Goal: Find specific page/section: Find specific page/section

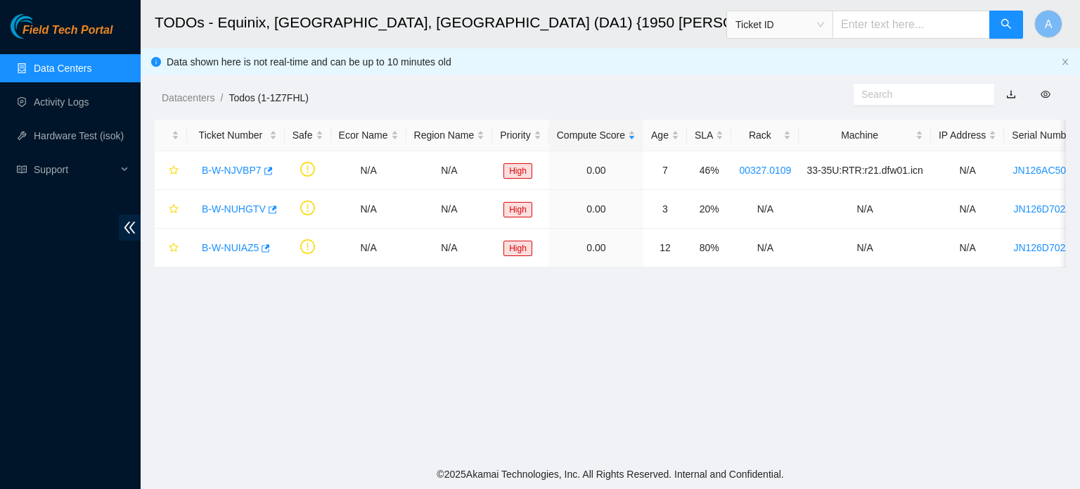
click at [49, 70] on link "Data Centers" at bounding box center [63, 68] width 58 height 11
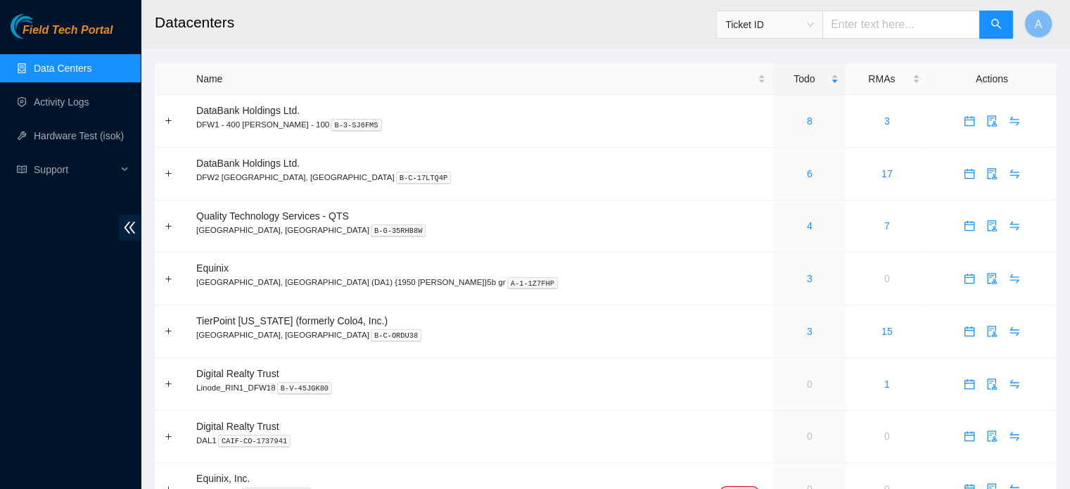
click at [63, 64] on link "Data Centers" at bounding box center [63, 68] width 58 height 11
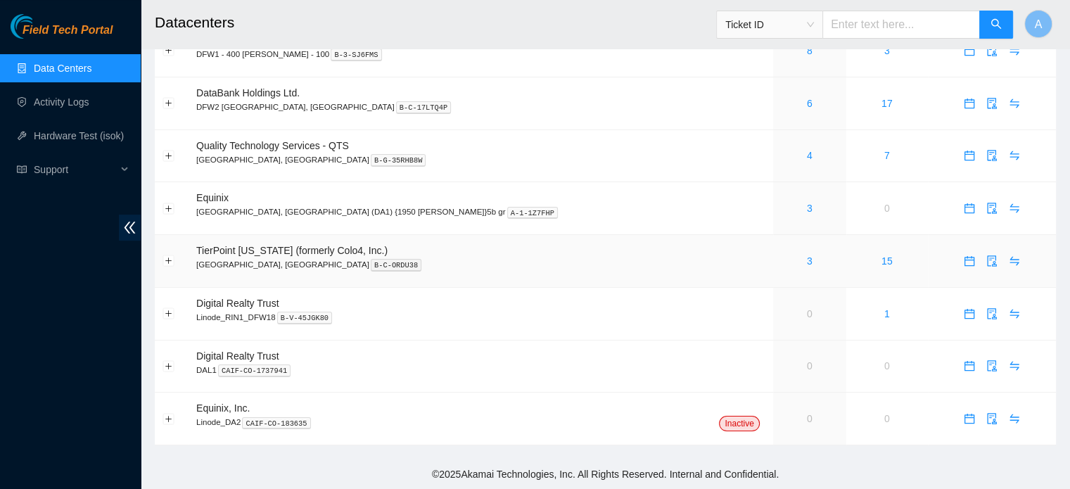
scroll to position [51, 0]
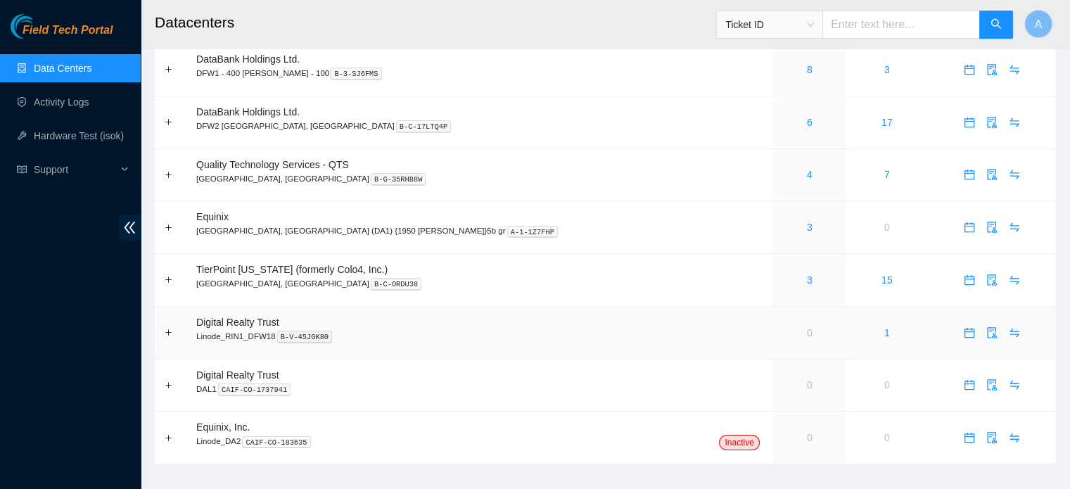
click at [807, 331] on link "0" at bounding box center [810, 332] width 6 height 11
click at [807, 175] on link "4" at bounding box center [810, 174] width 6 height 11
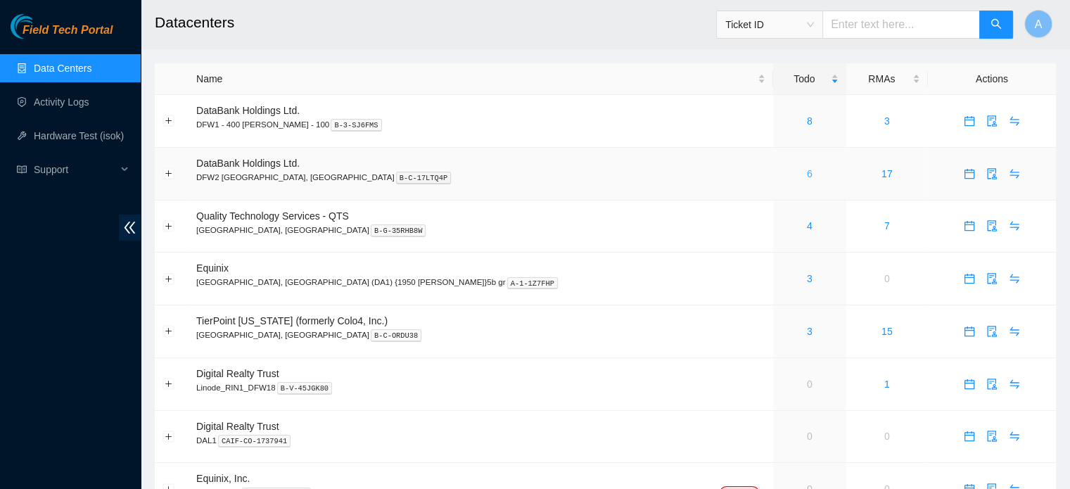
click at [807, 173] on link "6" at bounding box center [810, 173] width 6 height 11
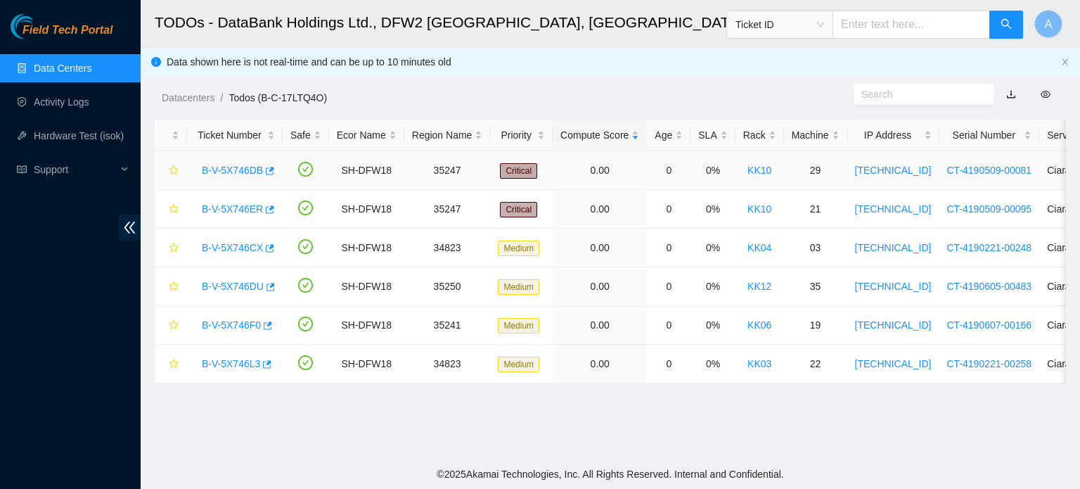
click at [242, 170] on link "B-V-5X746DB" at bounding box center [232, 170] width 61 height 11
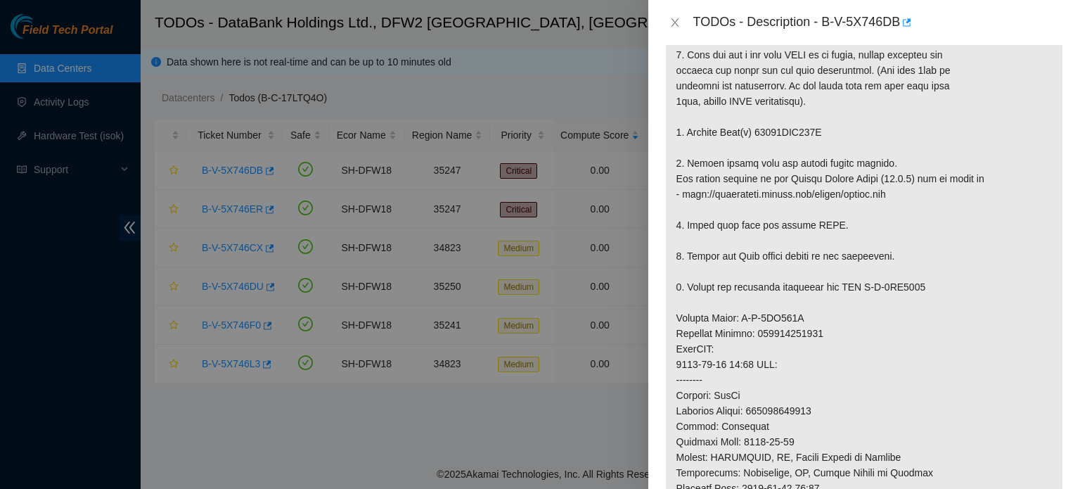
scroll to position [414, 0]
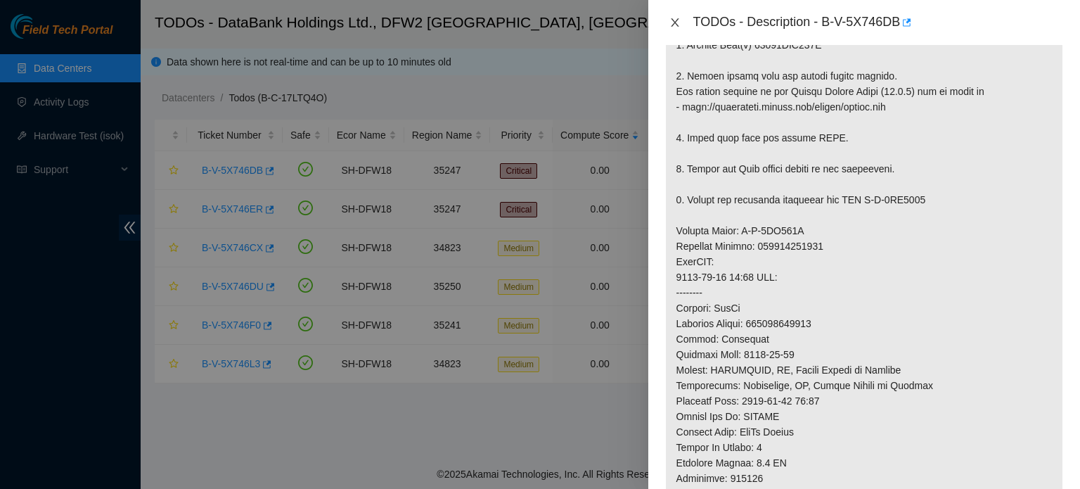
click at [670, 20] on icon "close" at bounding box center [674, 22] width 11 height 11
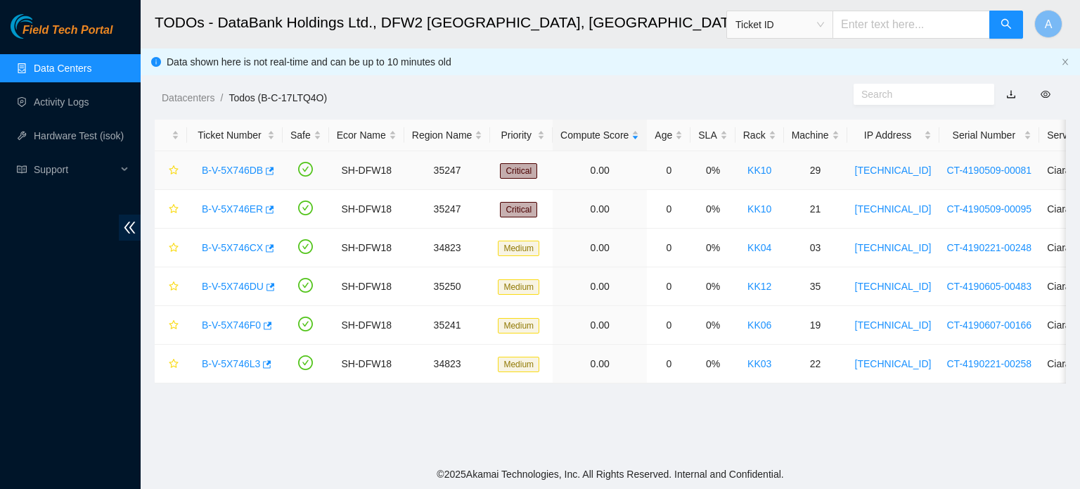
scroll to position [435, 0]
click at [236, 177] on div "B-V-5X746DB" at bounding box center [235, 170] width 80 height 23
click at [230, 171] on link "B-V-5X746DB" at bounding box center [232, 170] width 61 height 11
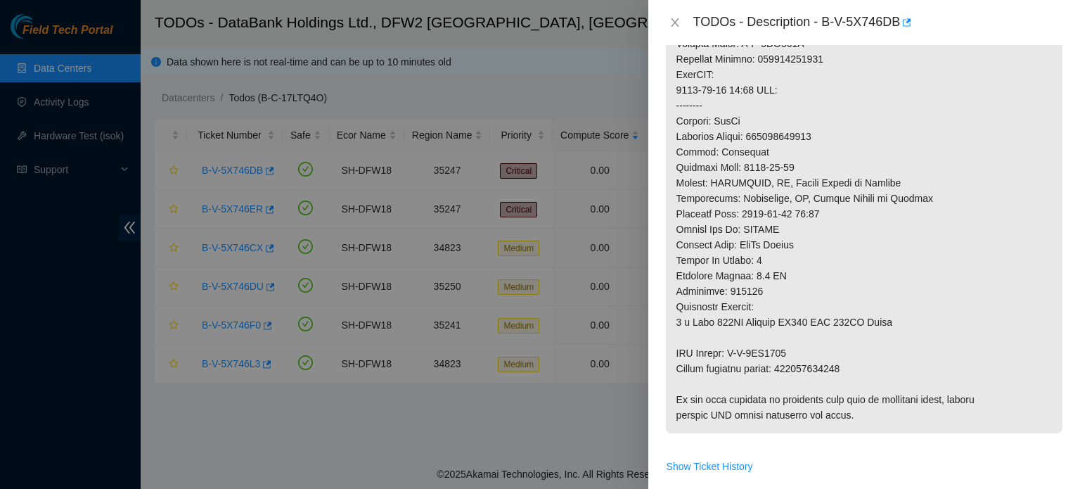
scroll to position [658, 0]
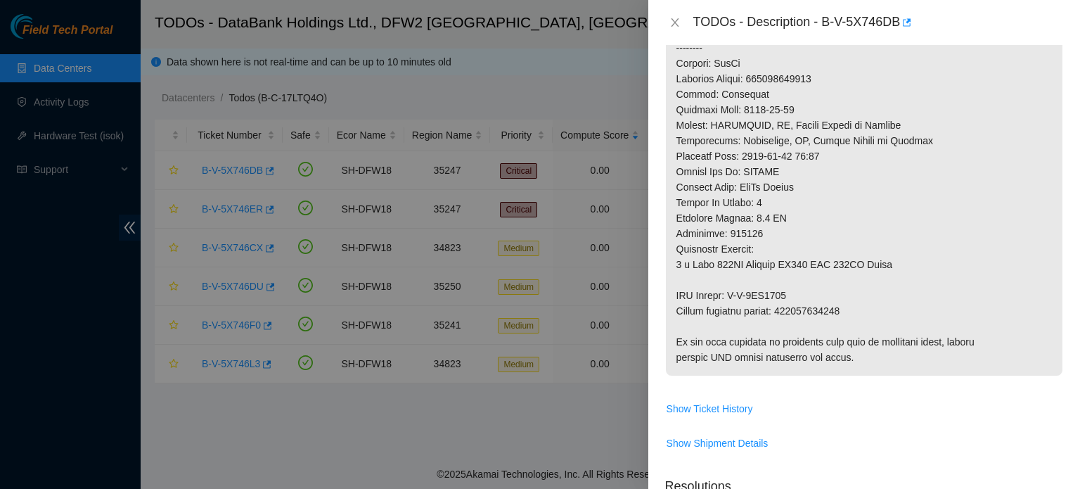
click at [677, 30] on div "TODOs - Description - B-V-5X746DB" at bounding box center [864, 22] width 398 height 23
click at [674, 25] on icon "close" at bounding box center [674, 22] width 11 height 11
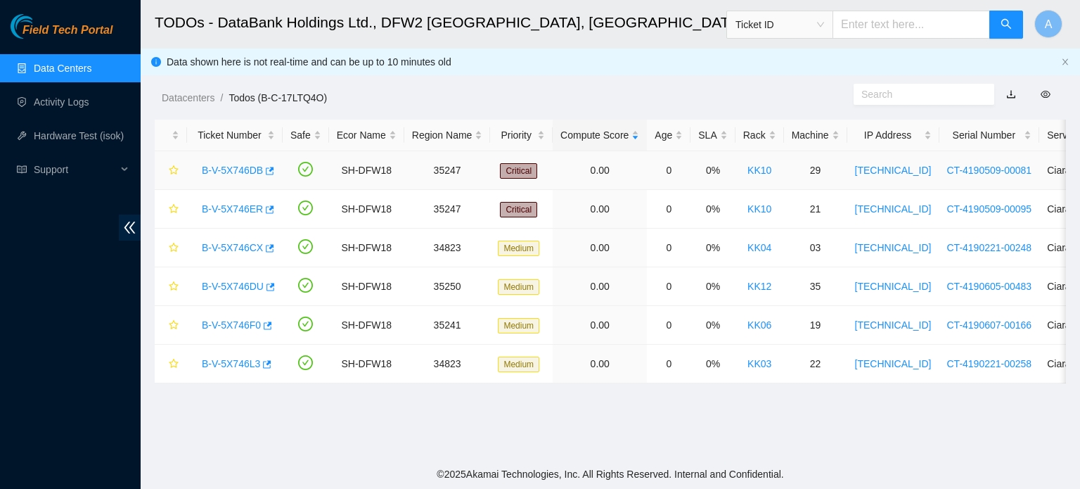
scroll to position [438, 0]
click at [42, 67] on link "Data Centers" at bounding box center [63, 68] width 58 height 11
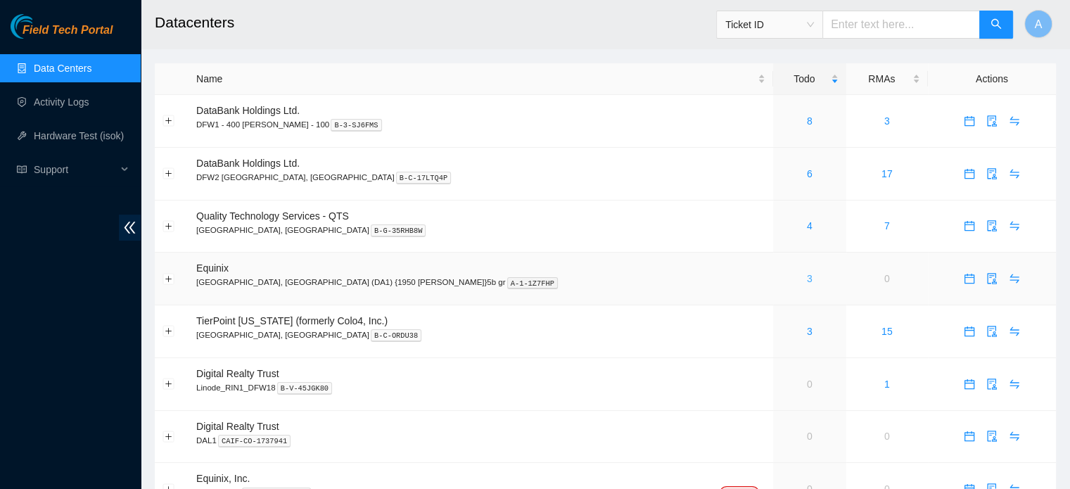
click at [807, 280] on link "3" at bounding box center [810, 278] width 6 height 11
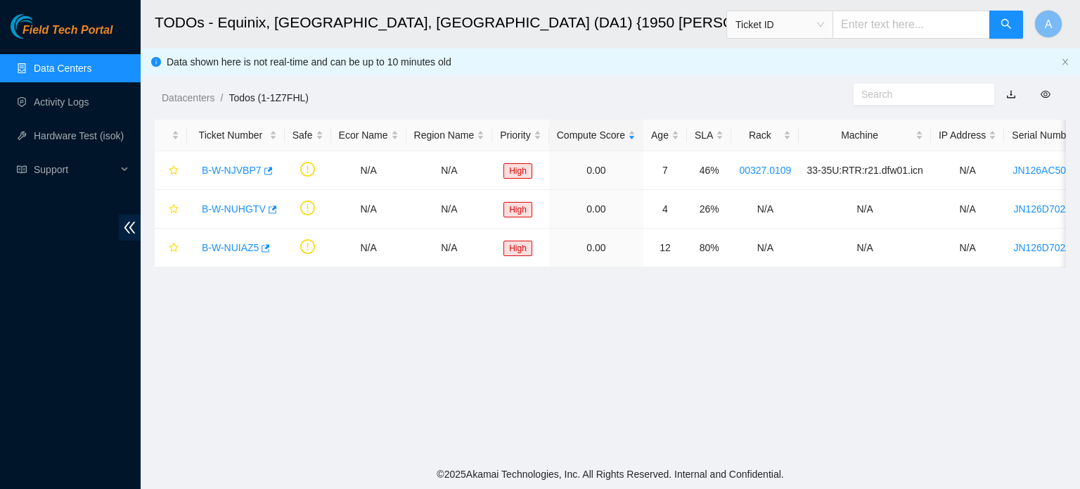
click at [91, 71] on link "Data Centers" at bounding box center [63, 68] width 58 height 11
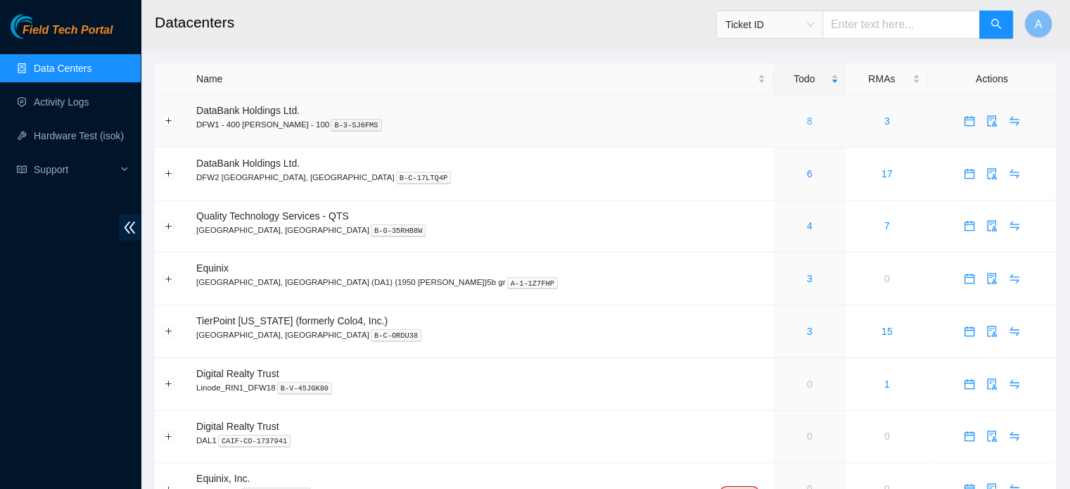
click at [807, 117] on link "8" at bounding box center [810, 120] width 6 height 11
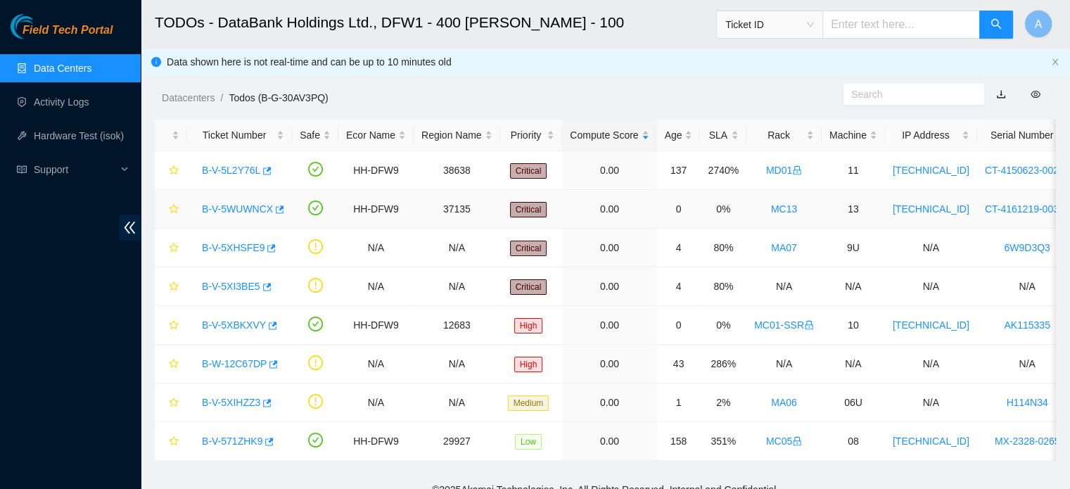
click at [239, 210] on link "B-V-5WUWNCX" at bounding box center [237, 208] width 71 height 11
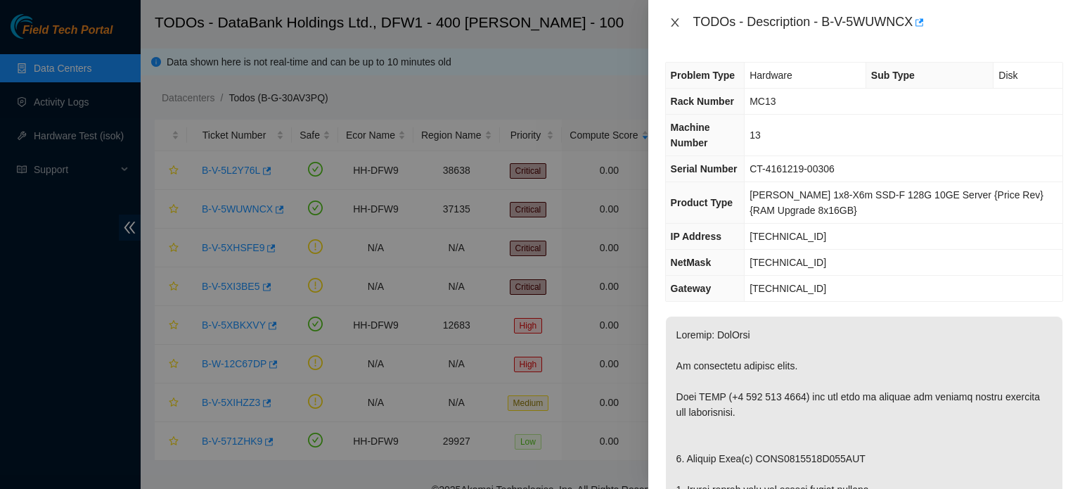
click at [679, 17] on icon "close" at bounding box center [674, 22] width 11 height 11
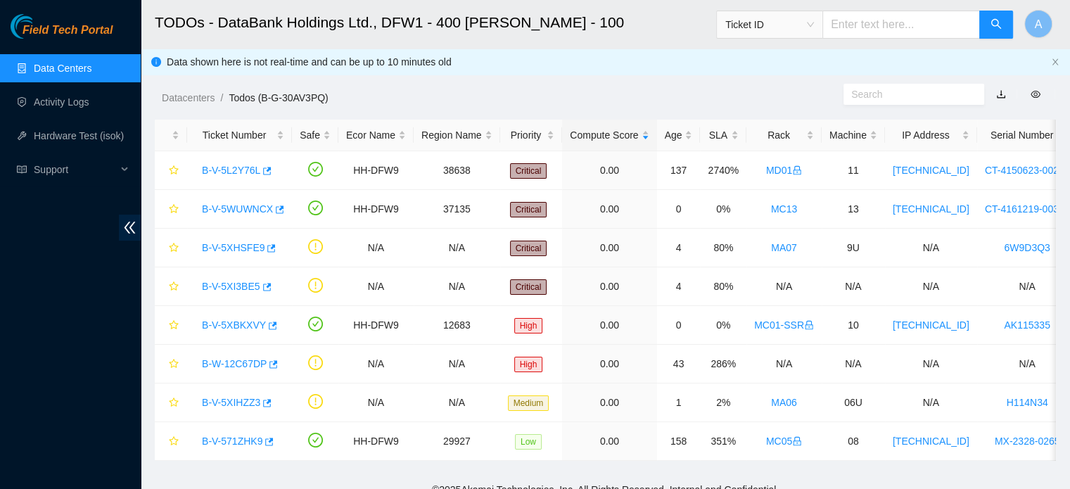
click at [87, 64] on link "Data Centers" at bounding box center [63, 68] width 58 height 11
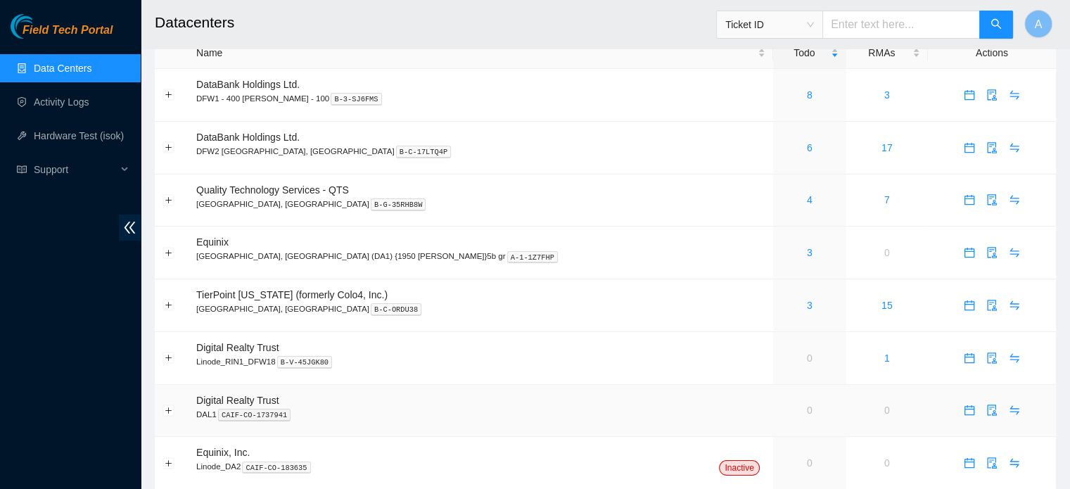
scroll to position [25, 0]
click at [781, 254] on div "3" at bounding box center [810, 252] width 58 height 15
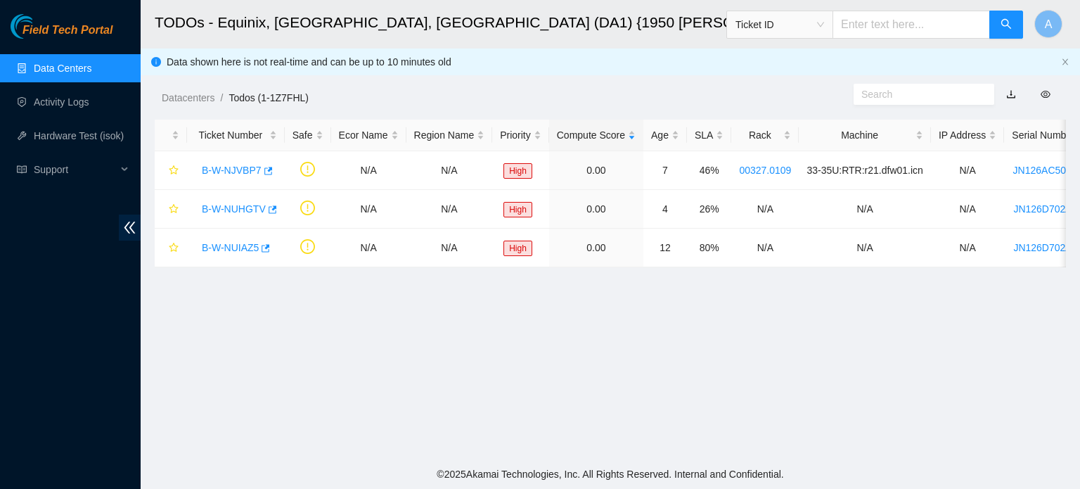
click at [68, 72] on link "Data Centers" at bounding box center [63, 68] width 58 height 11
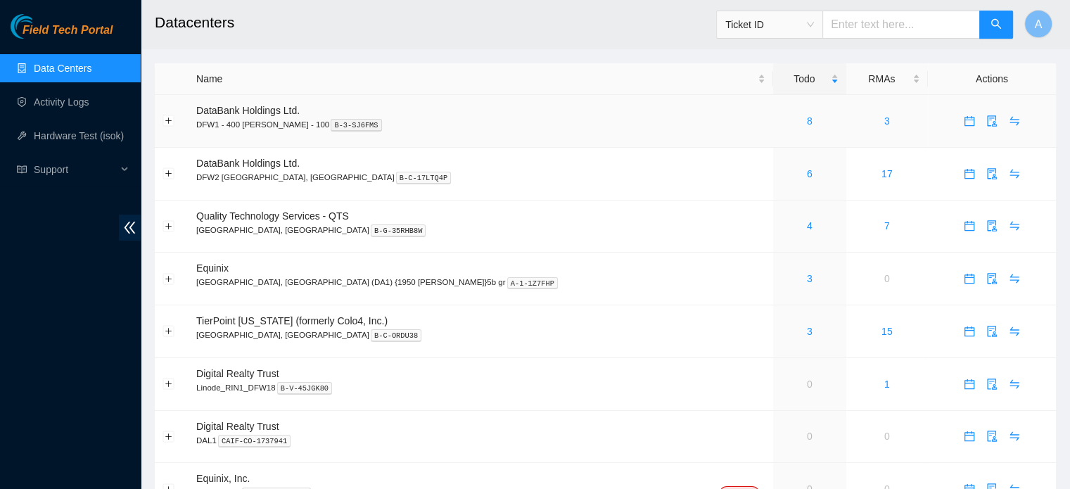
click at [781, 122] on div "8" at bounding box center [810, 120] width 58 height 15
